Goal: Transaction & Acquisition: Purchase product/service

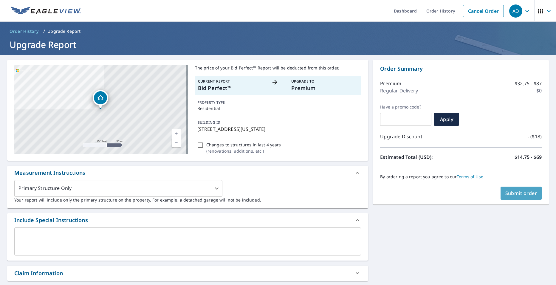
click at [518, 191] on span "Submit order" at bounding box center [522, 193] width 32 height 7
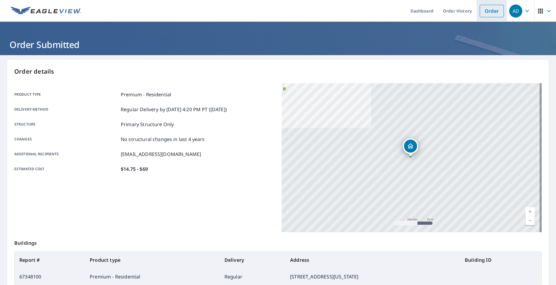
click at [482, 12] on link "Order" at bounding box center [492, 11] width 24 height 13
